Goal: Task Accomplishment & Management: Manage account settings

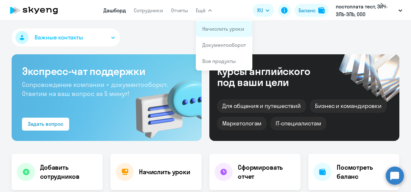
click at [204, 30] on link "Начислить уроки" at bounding box center [223, 29] width 42 height 6
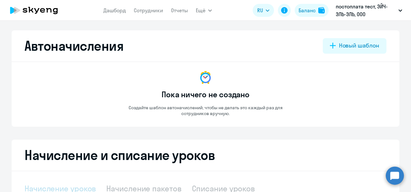
select select "10"
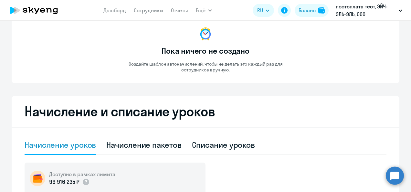
scroll to position [97, 0]
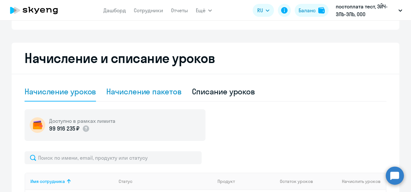
click at [146, 97] on div "Начисление пакетов" at bounding box center [143, 91] width 75 height 19
select select "10"
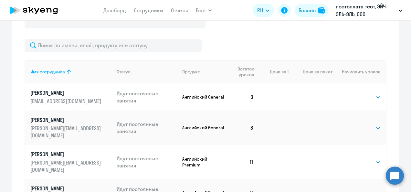
scroll to position [206, 0]
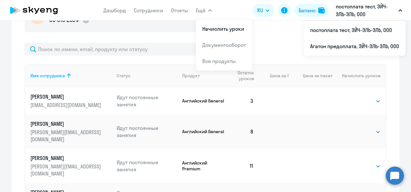
click at [348, 8] on p "постоплата тест, ЭЙЧ-ЭЛЬ-ЭЛЬ, ООО" at bounding box center [366, 11] width 60 height 16
click at [338, 5] on p "постоплата тест, ЭЙЧ-ЭЛЬ-ЭЛЬ, ООО" at bounding box center [366, 11] width 60 height 16
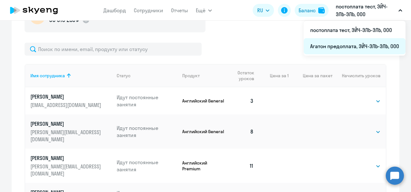
click at [339, 43] on li "Агатон предоплата, ЭЙЧ-ЭЛЬ-ЭЛЬ, ООО" at bounding box center [355, 46] width 102 height 16
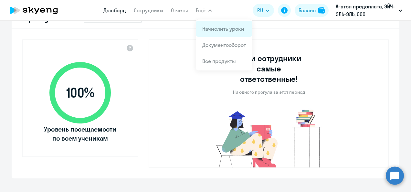
click at [209, 30] on link "Начислить уроки" at bounding box center [223, 29] width 42 height 6
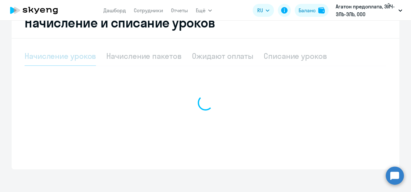
scroll to position [136, 0]
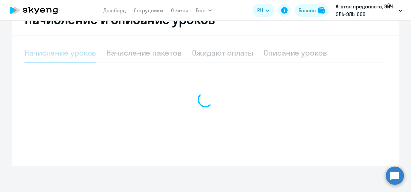
select select "10"
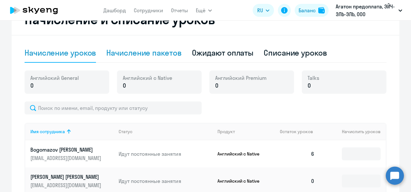
click at [153, 56] on div "Начисление пакетов" at bounding box center [143, 53] width 75 height 10
select select "10"
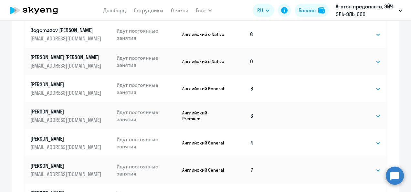
scroll to position [297, 0]
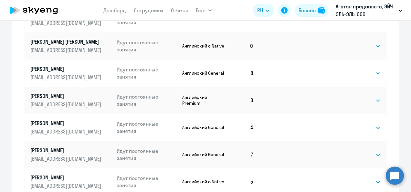
click at [375, 97] on select "Выбрать 4 8 16 32 64" at bounding box center [367, 101] width 27 height 8
select select "4"
click at [354, 97] on select "Выбрать 4 8 16 32 64" at bounding box center [367, 101] width 27 height 8
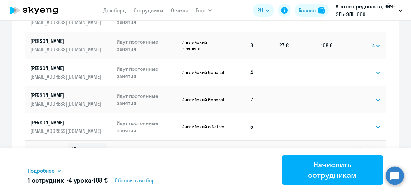
scroll to position [355, 0]
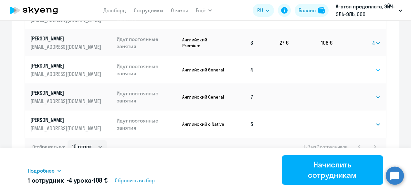
click at [374, 70] on select "Выбрать 4 8 16 32 64 128" at bounding box center [367, 70] width 27 height 8
select select "4"
click at [354, 66] on select "Выбрать 4 8 16 32 64 128" at bounding box center [367, 70] width 27 height 8
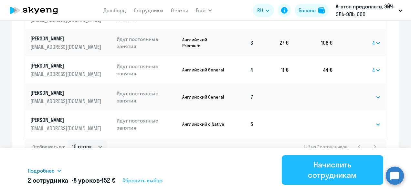
click at [320, 175] on div "Начислить сотрудникам" at bounding box center [333, 169] width 84 height 21
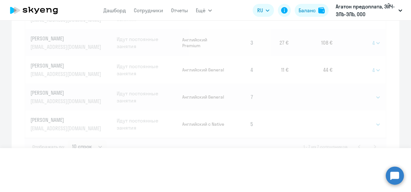
select select
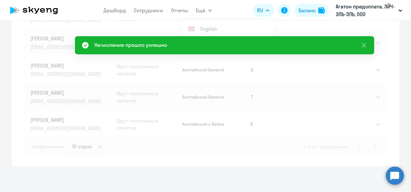
scroll to position [165, 0]
